Goal: Browse casually: Explore the website without a specific task or goal

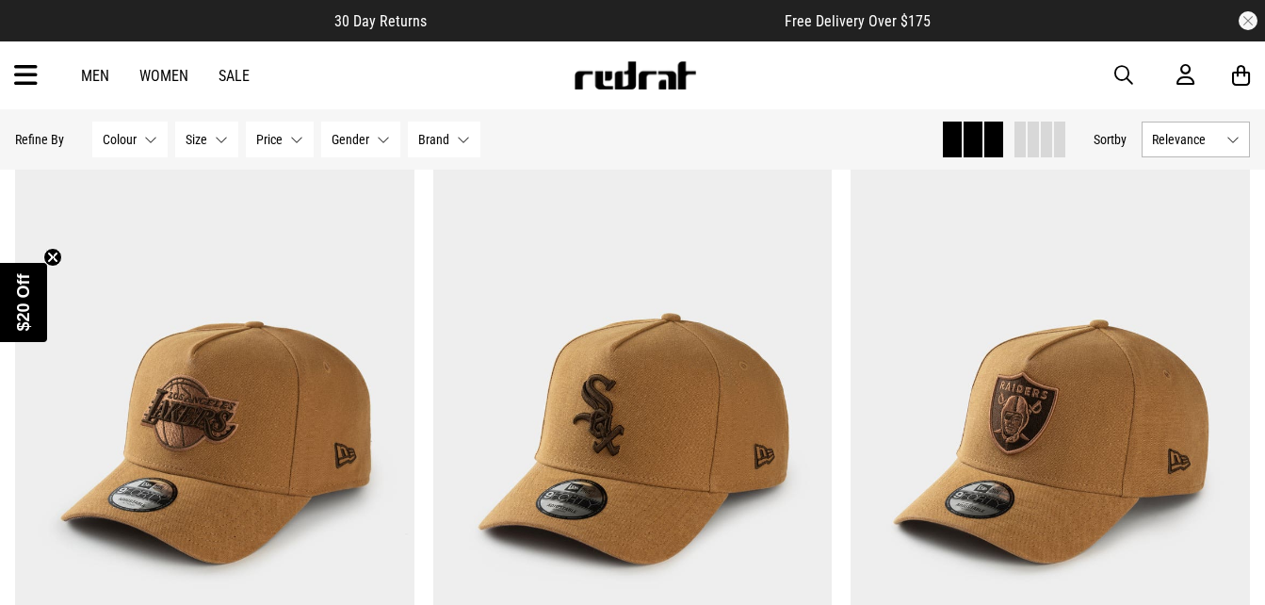
scroll to position [5591, 0]
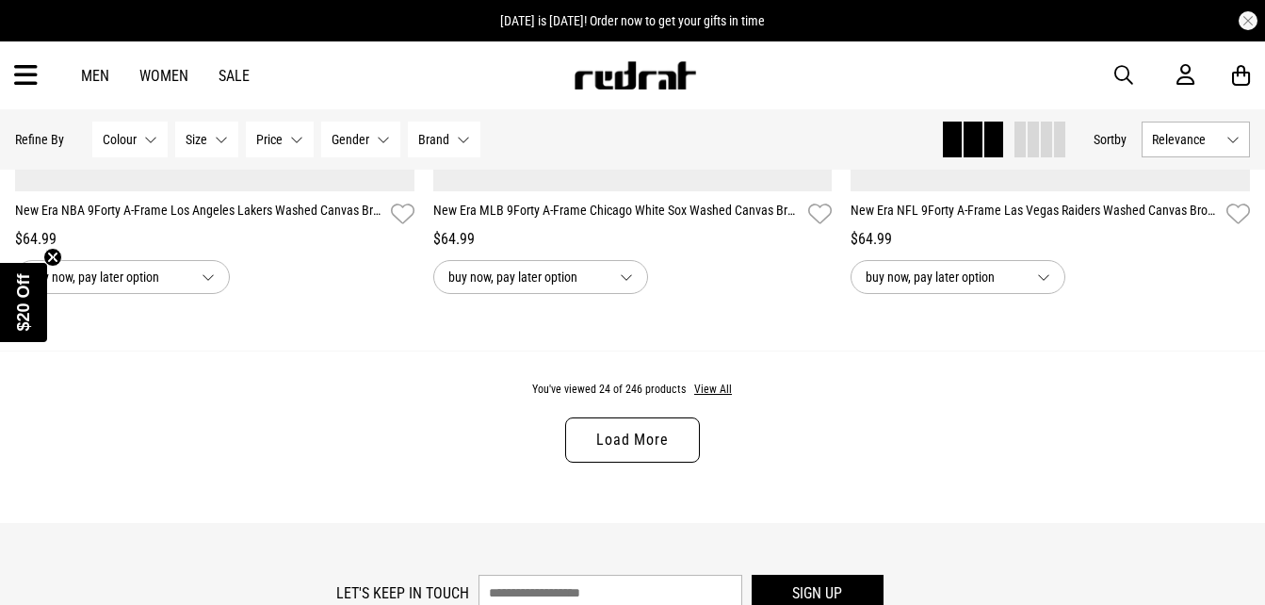
click at [620, 460] on link "Load More" at bounding box center [632, 439] width 134 height 45
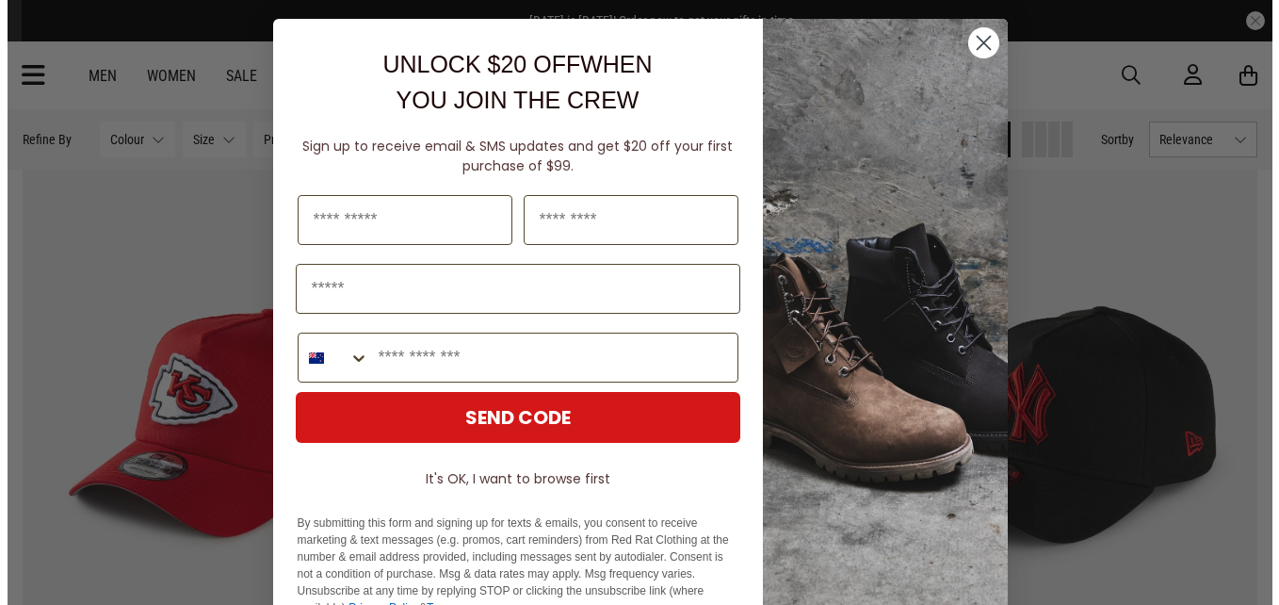
scroll to position [7235, 0]
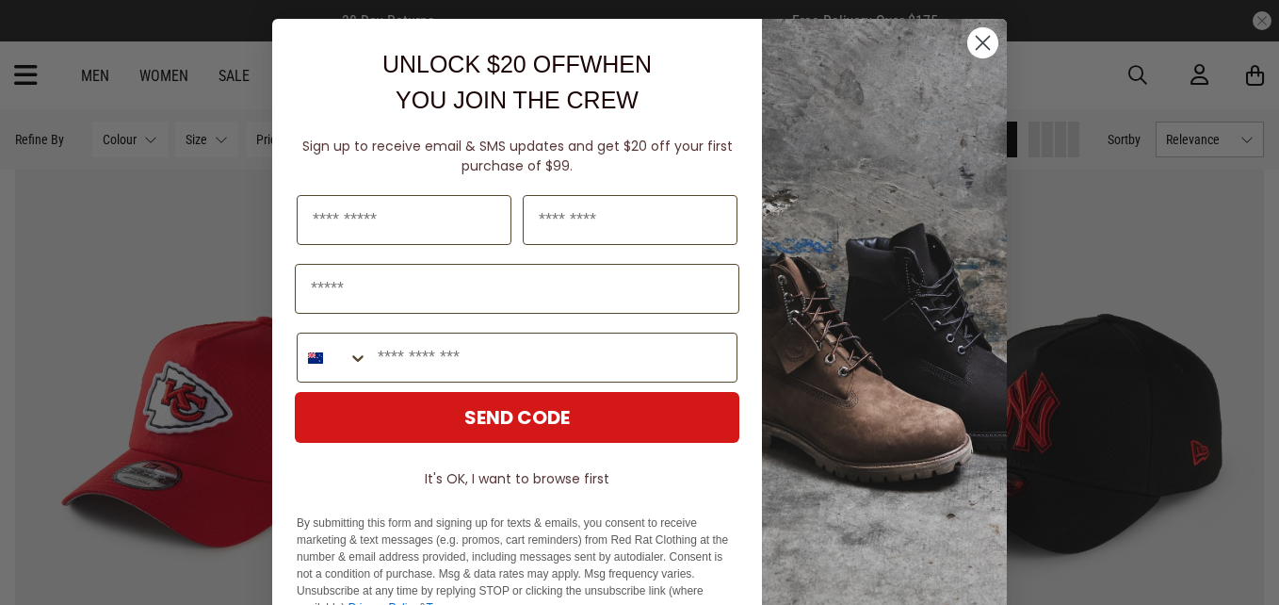
click at [976, 41] on icon "Close dialog" at bounding box center [982, 43] width 13 height 13
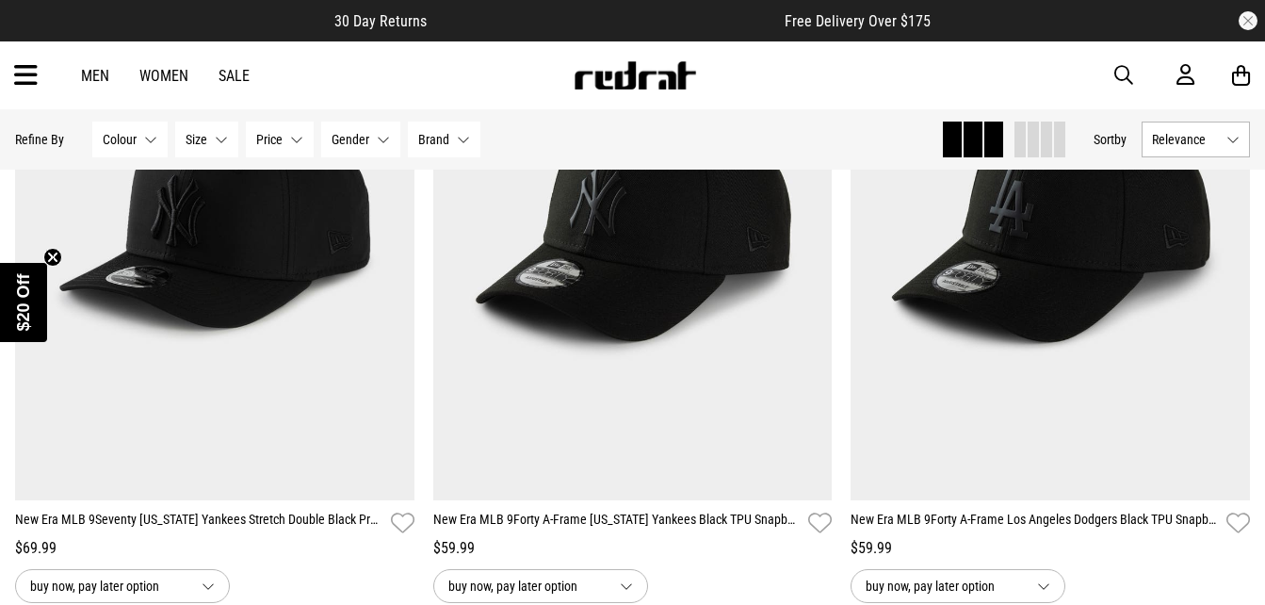
scroll to position [11401, 0]
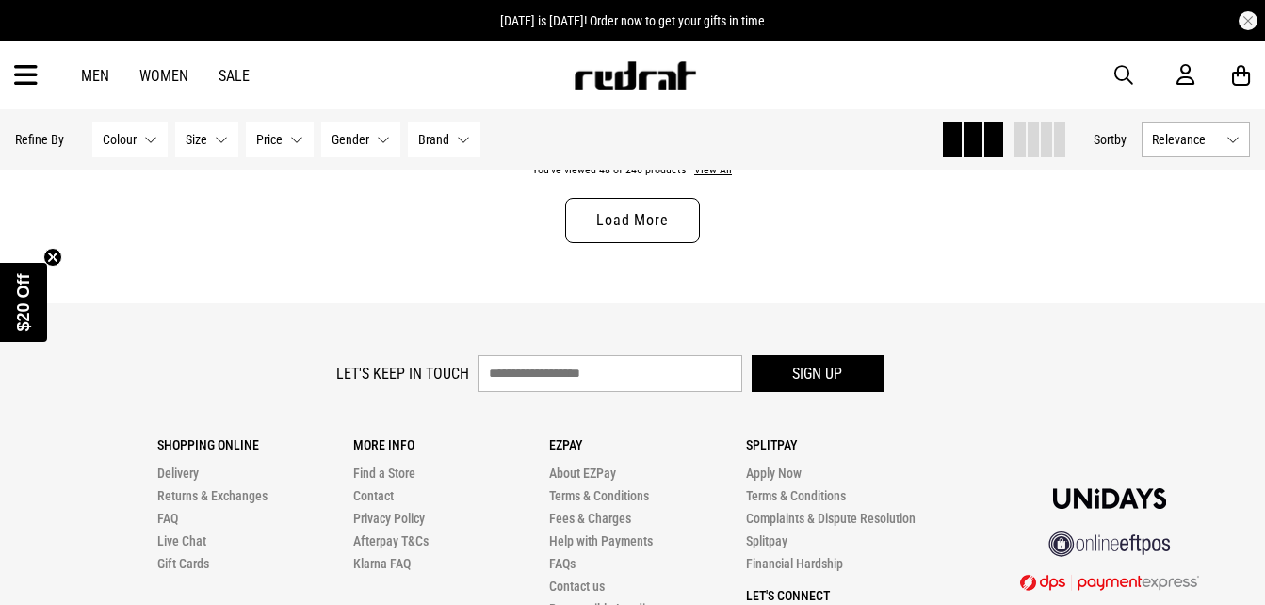
click at [659, 243] on link "Load More" at bounding box center [632, 220] width 134 height 45
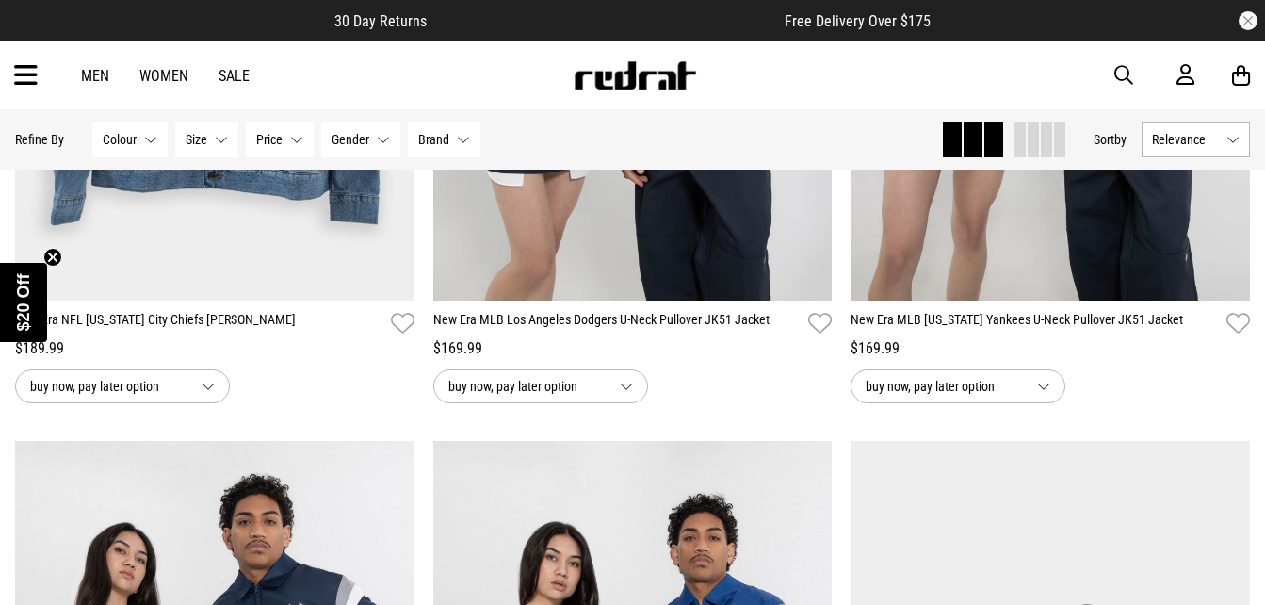
scroll to position [15099, 0]
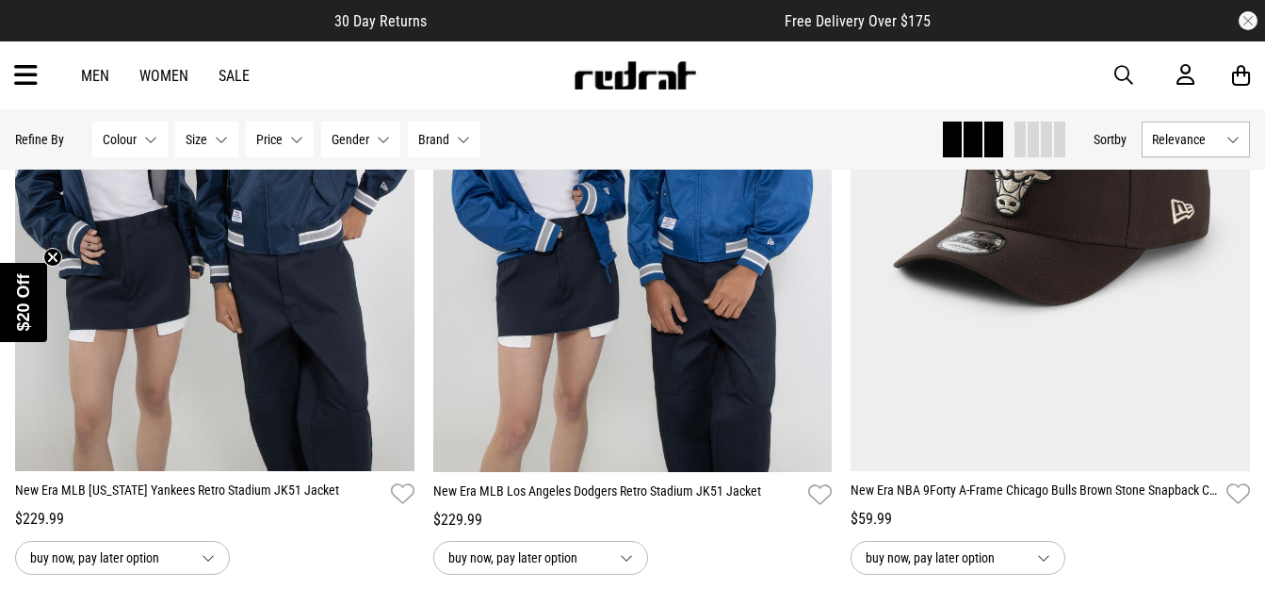
click at [35, 79] on icon at bounding box center [26, 75] width 24 height 31
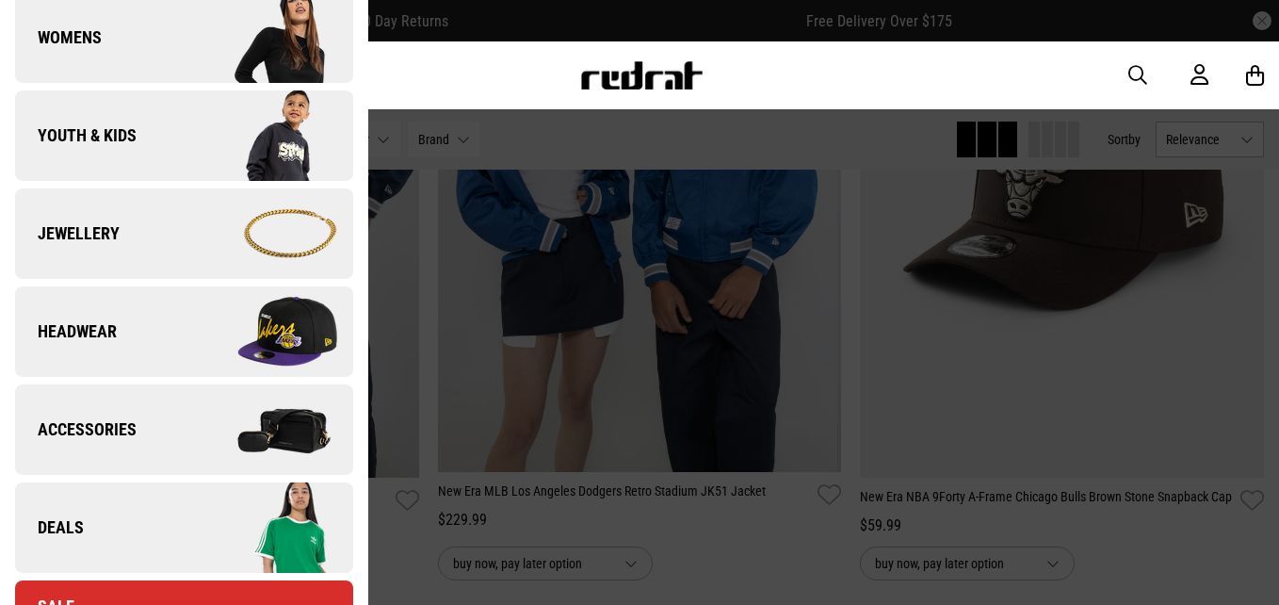
scroll to position [424, 0]
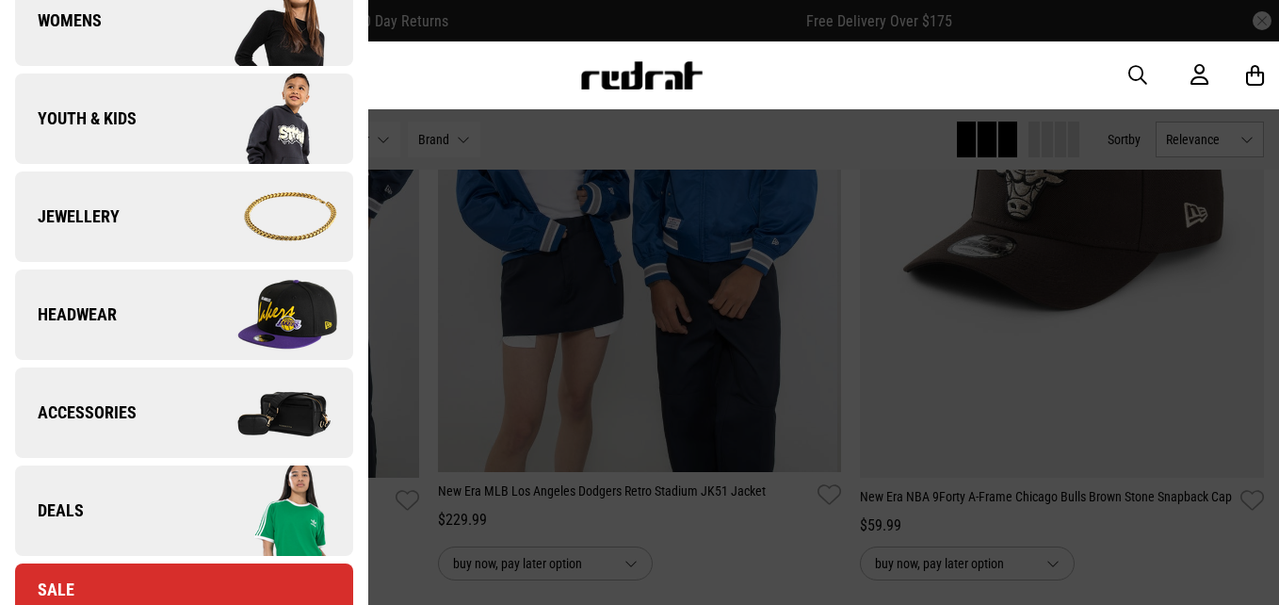
click at [288, 297] on img at bounding box center [268, 314] width 169 height 94
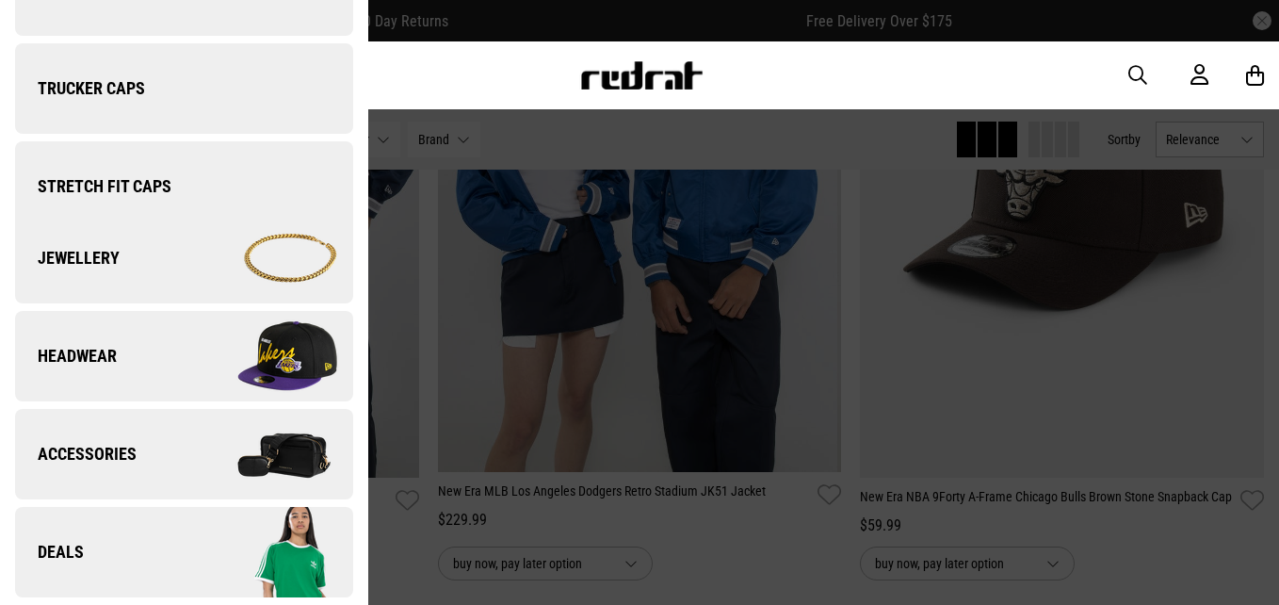
scroll to position [0, 0]
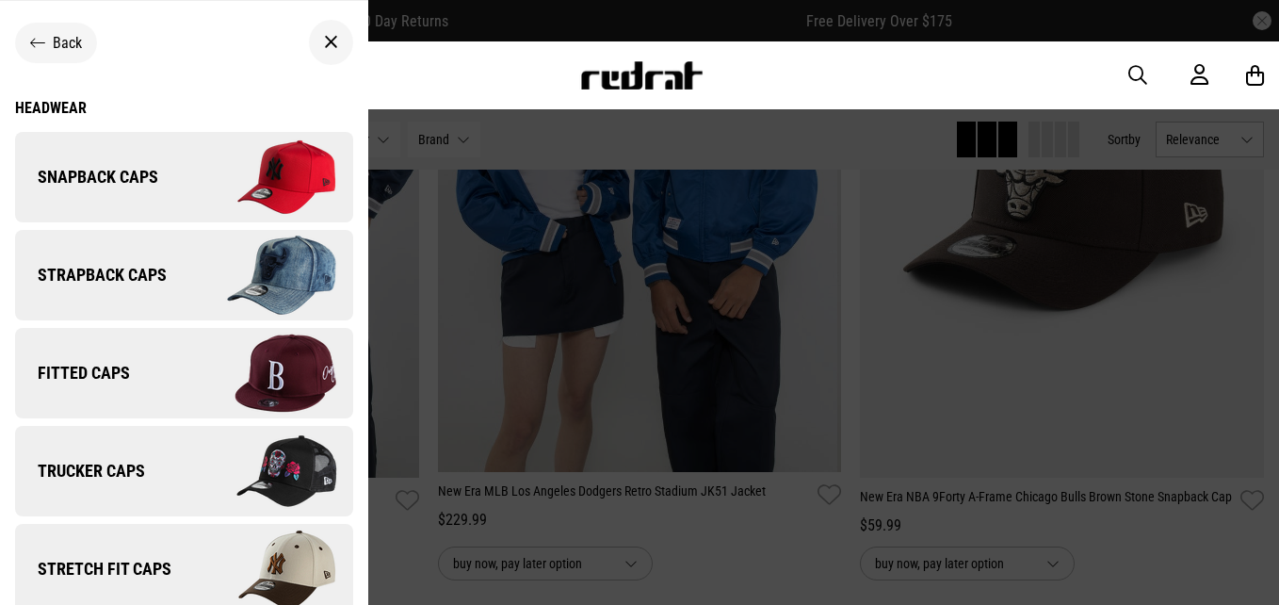
click at [228, 151] on img at bounding box center [268, 177] width 169 height 94
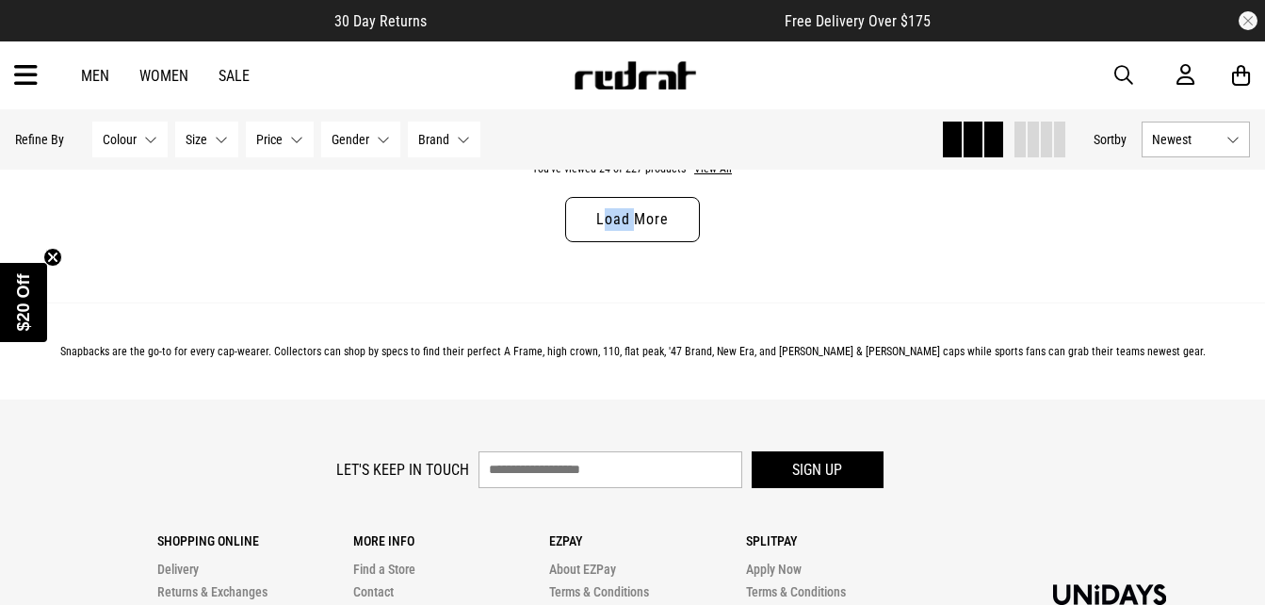
drag, startPoint x: 594, startPoint y: 289, endPoint x: 626, endPoint y: 208, distance: 87.1
click at [626, 208] on div "You've viewed 24 of 227 products View All Load More" at bounding box center [632, 216] width 1265 height 172
drag, startPoint x: 626, startPoint y: 208, endPoint x: 735, endPoint y: 604, distance: 410.3
click at [626, 208] on link "Load More" at bounding box center [632, 219] width 134 height 45
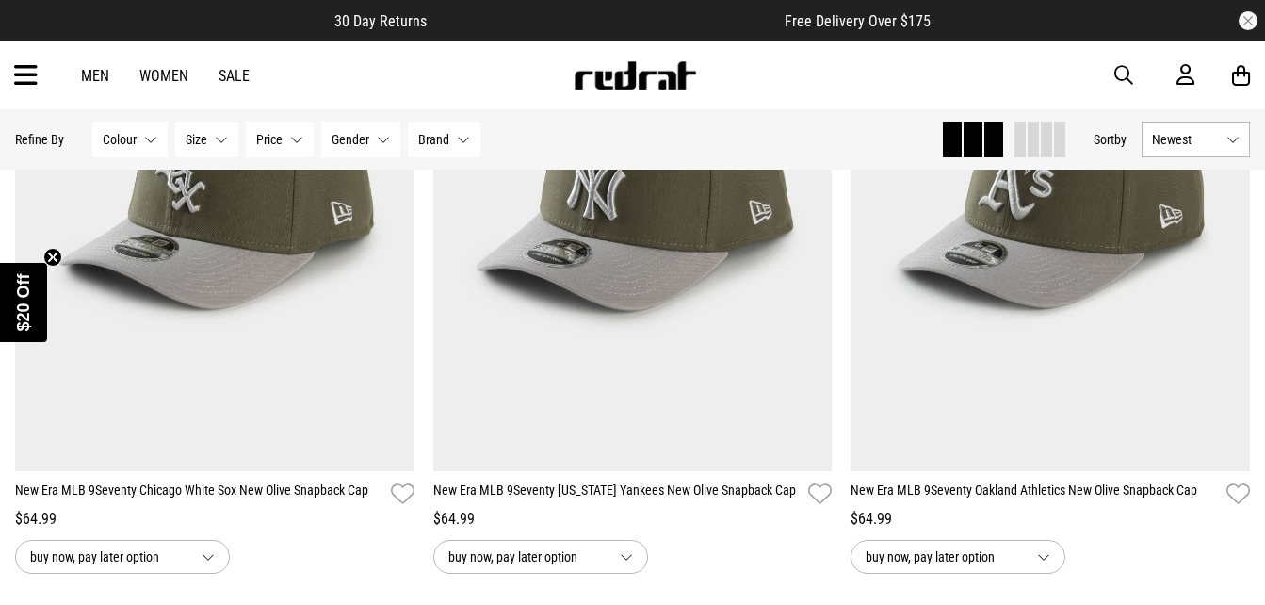
scroll to position [11433, 0]
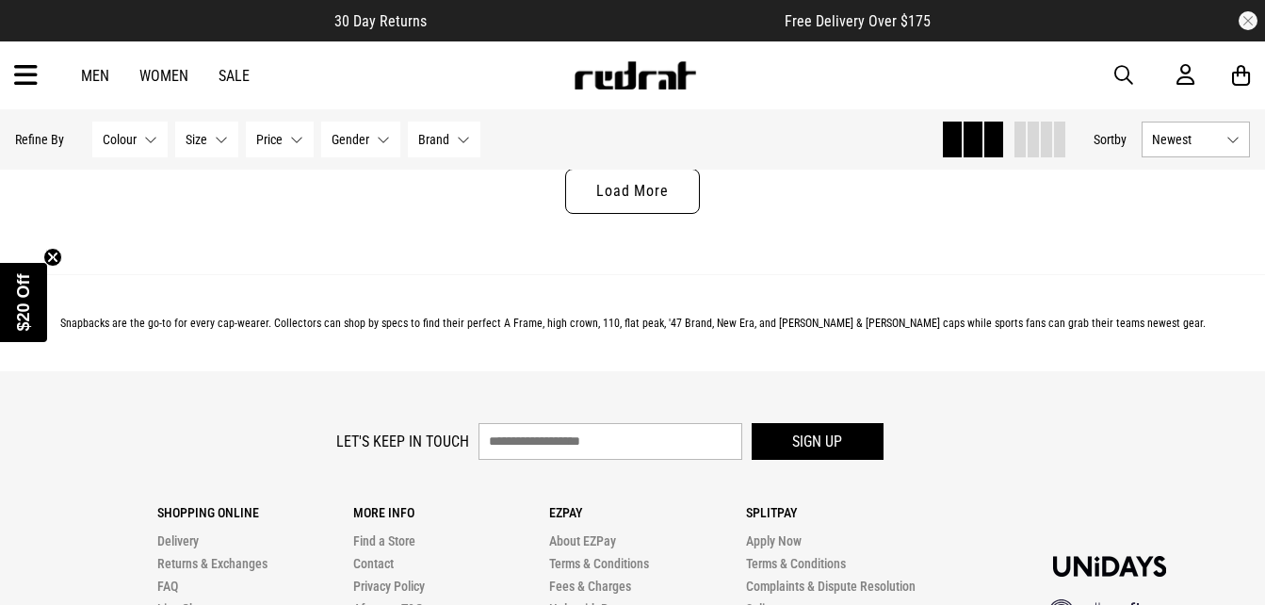
click at [653, 206] on link "Load More" at bounding box center [632, 191] width 134 height 45
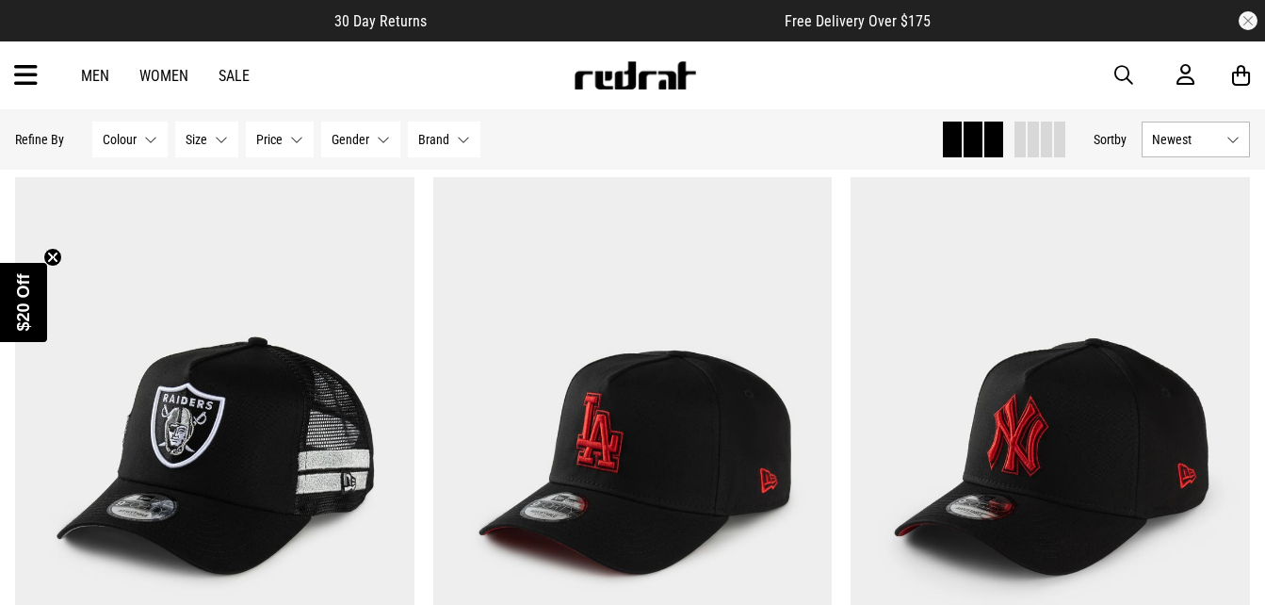
scroll to position [9396, 0]
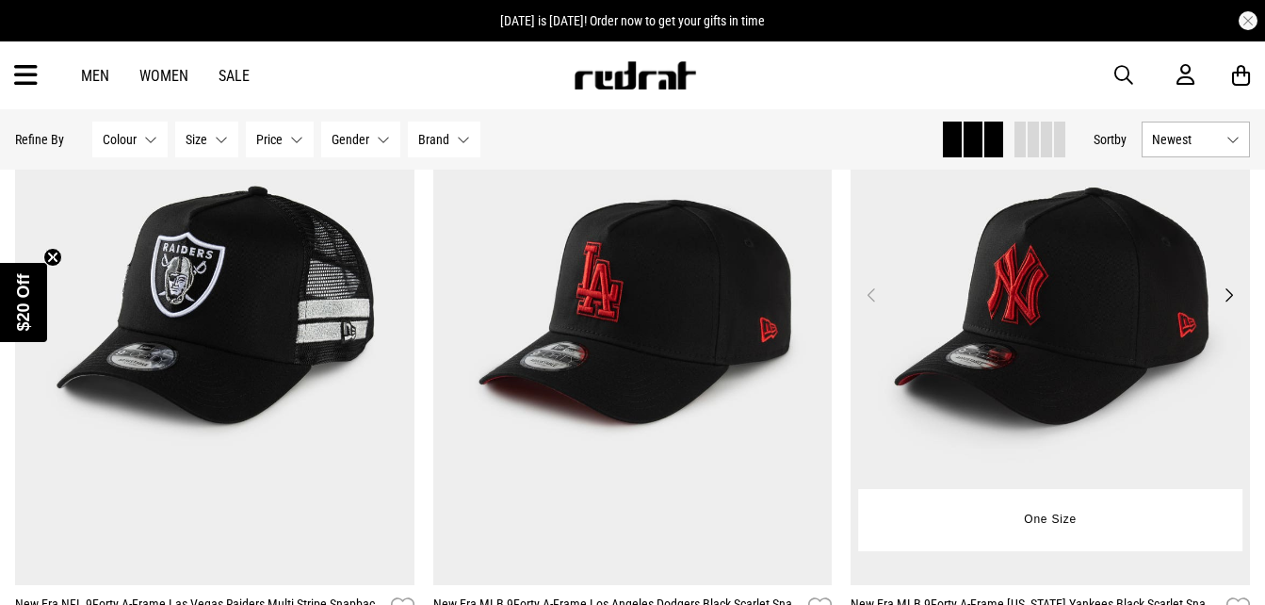
click at [1221, 306] on button "Next" at bounding box center [1229, 294] width 24 height 23
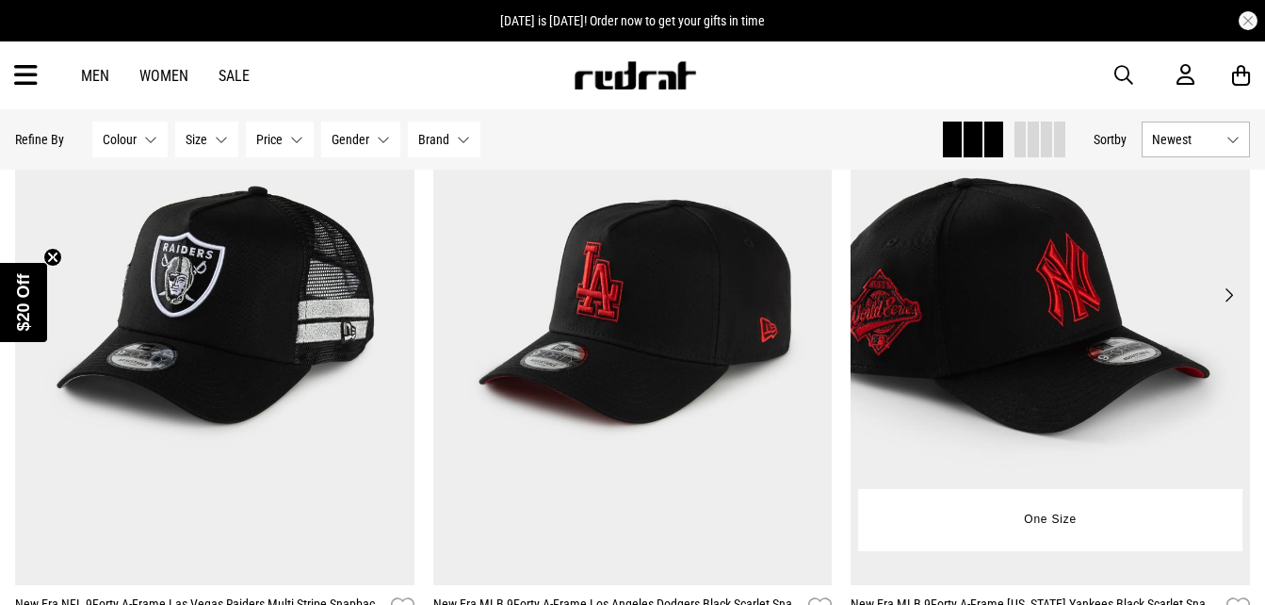
click at [1234, 306] on button "Next" at bounding box center [1229, 294] width 24 height 23
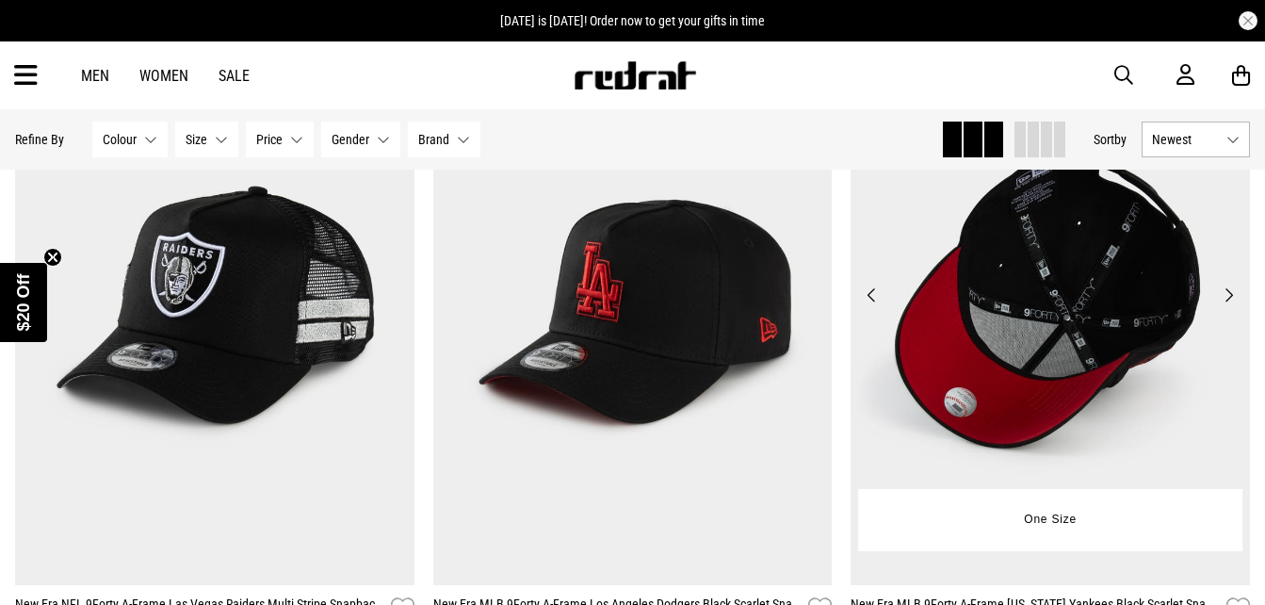
click at [1234, 306] on button "Next" at bounding box center [1229, 294] width 24 height 23
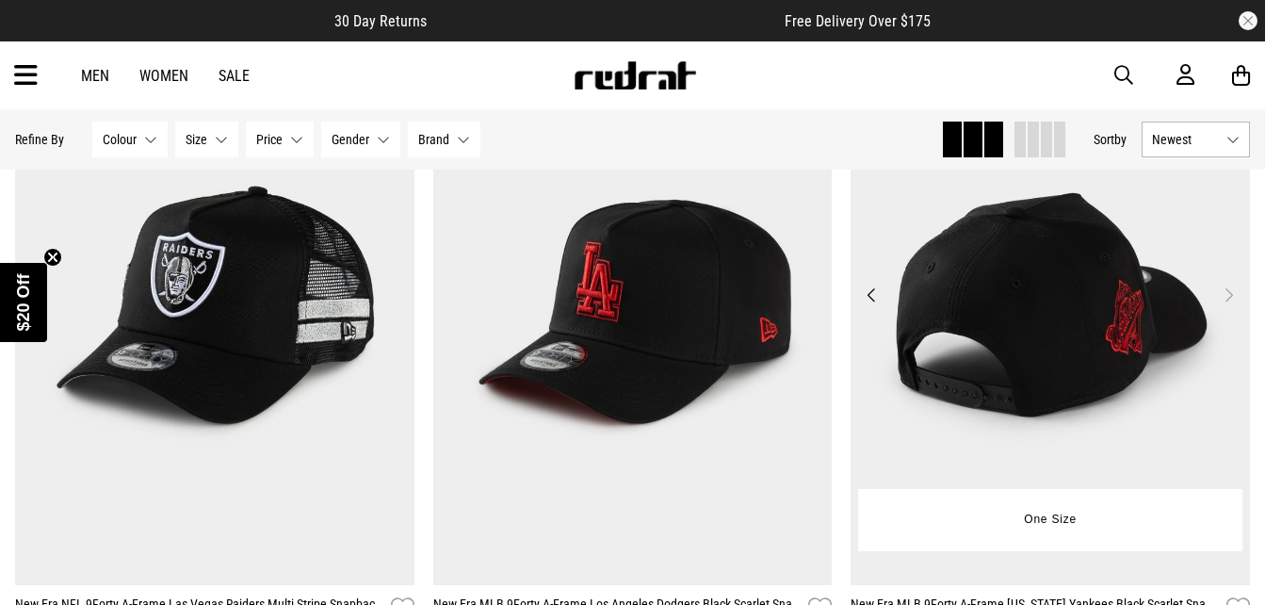
click at [1234, 306] on button "Next" at bounding box center [1229, 294] width 24 height 23
click at [1231, 306] on button "Next" at bounding box center [1229, 294] width 24 height 23
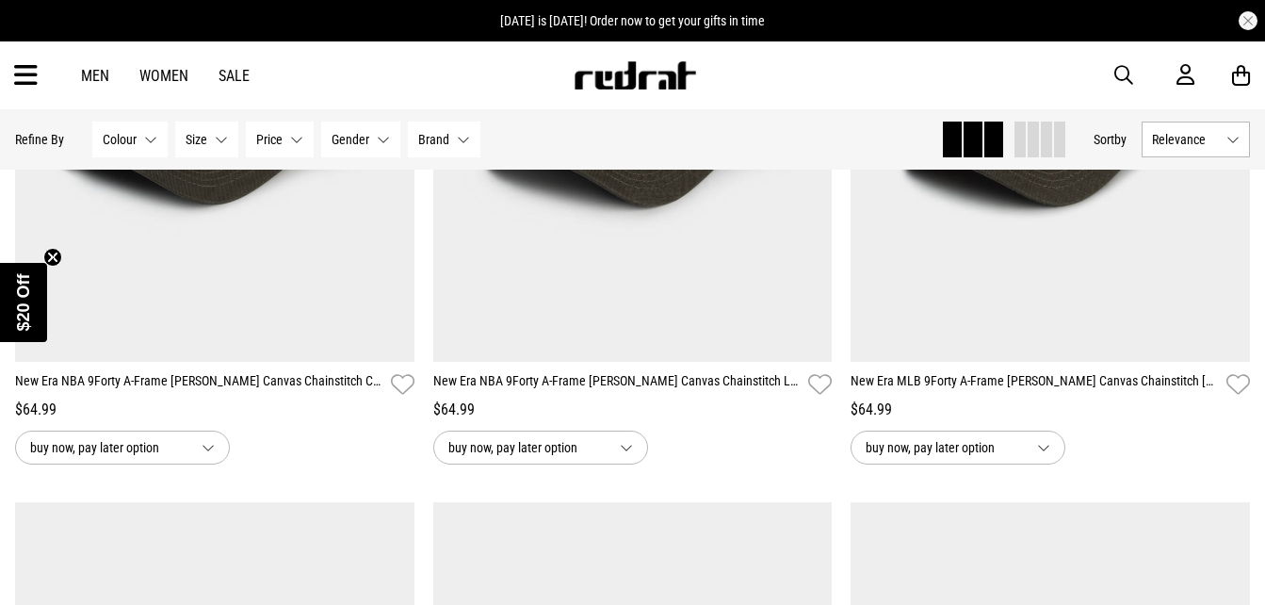
click at [1233, 75] on icon at bounding box center [1241, 76] width 18 height 24
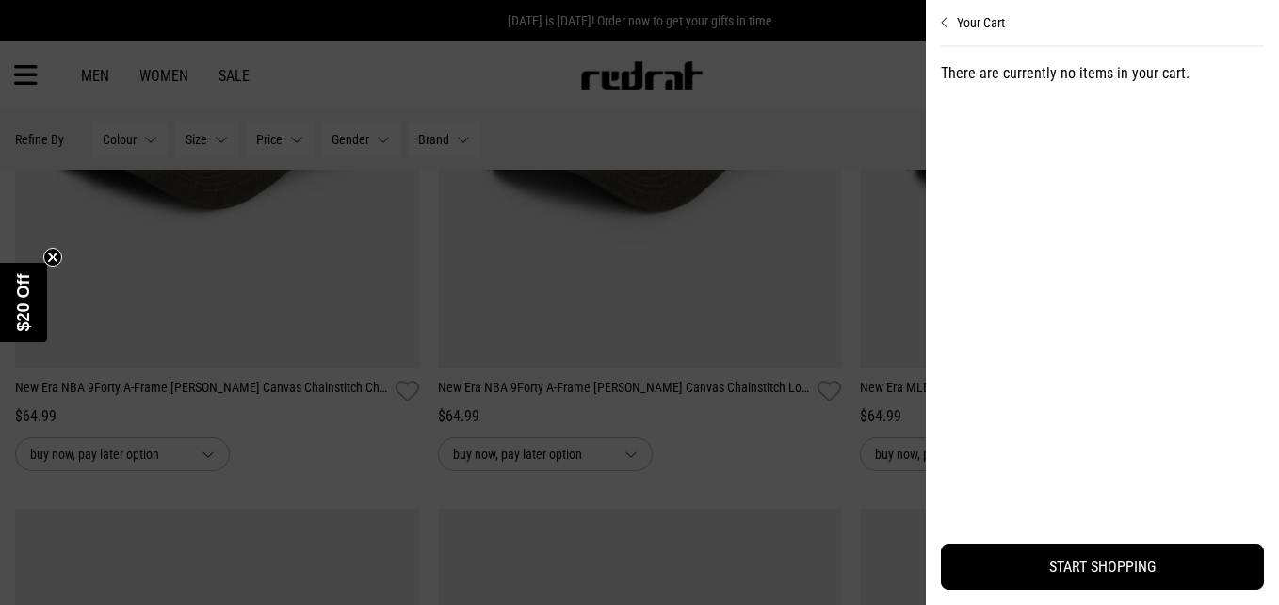
click at [867, 119] on div at bounding box center [639, 302] width 1279 height 605
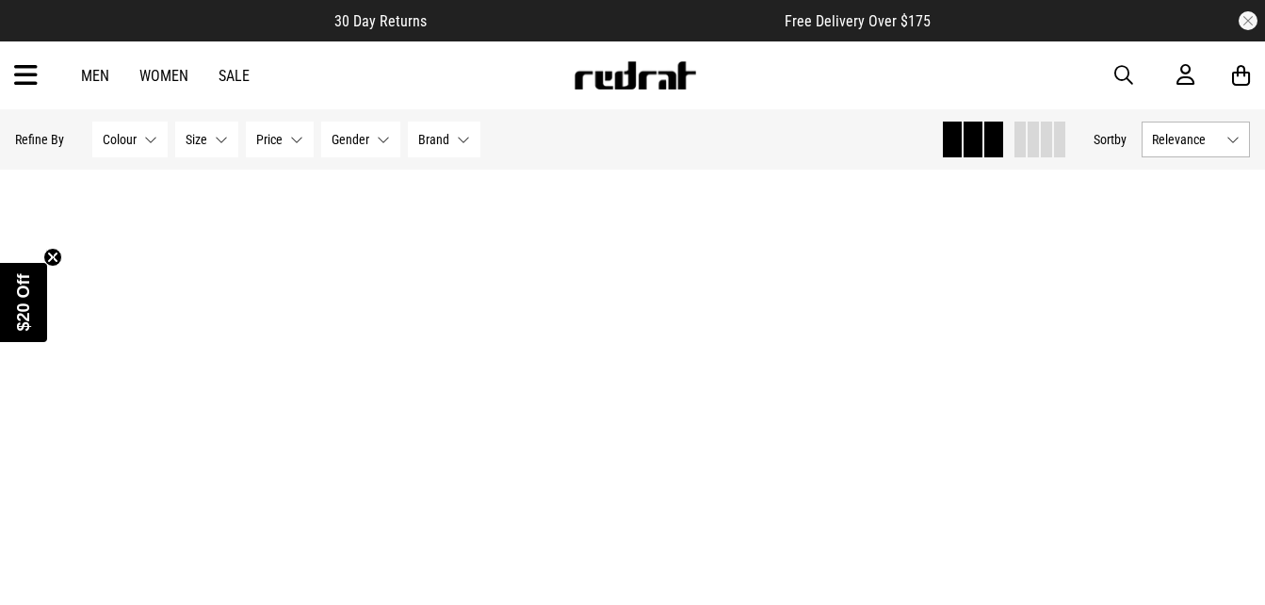
scroll to position [4226, 0]
